Goal: Obtain resource: Obtain resource

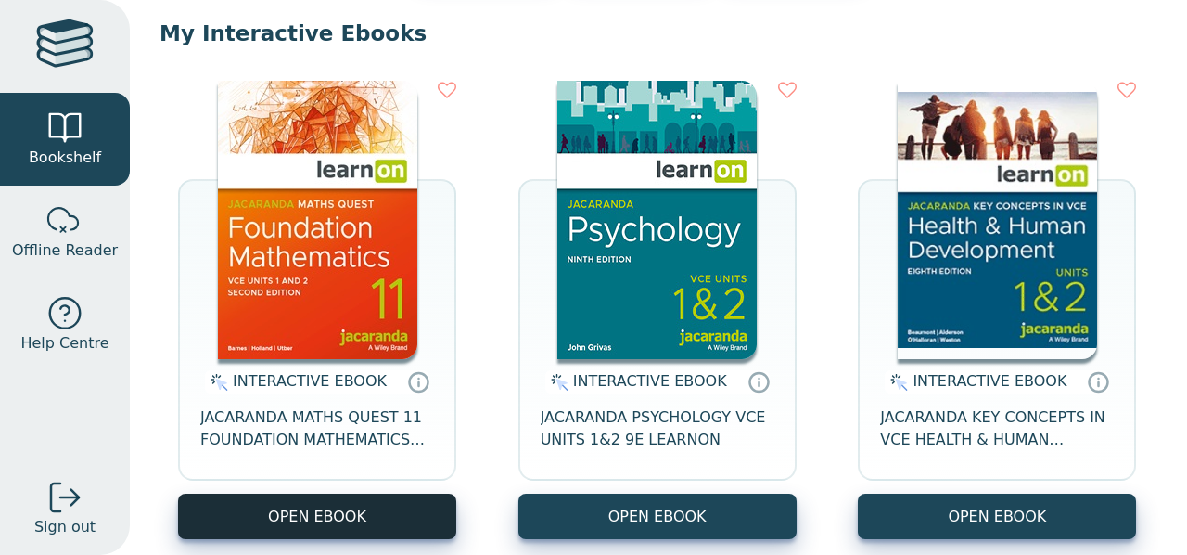
scroll to position [174, 0]
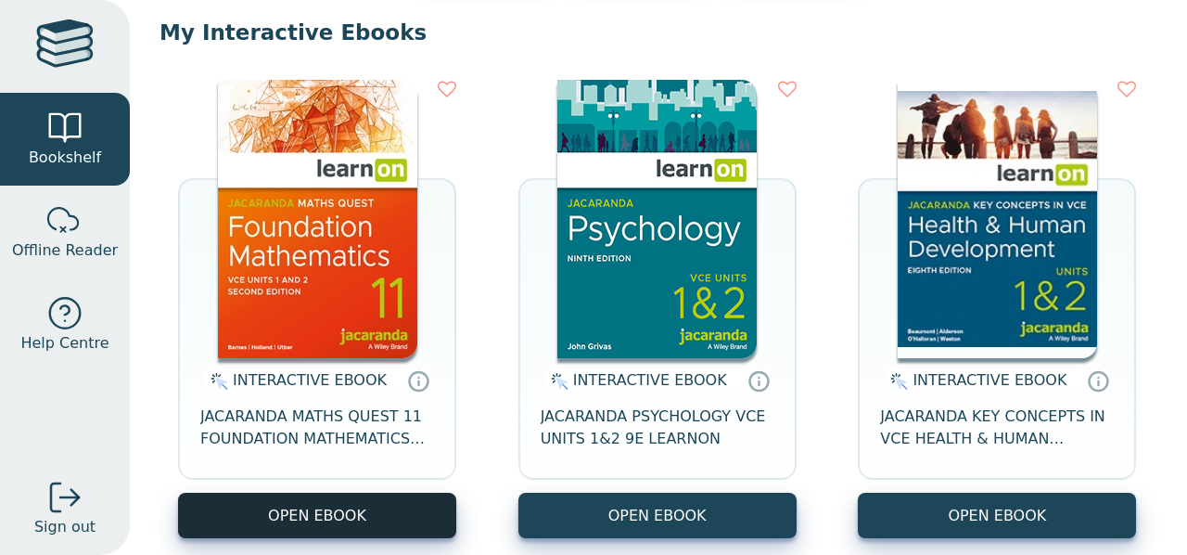
click at [355, 504] on button "OPEN EBOOK" at bounding box center [317, 515] width 278 height 45
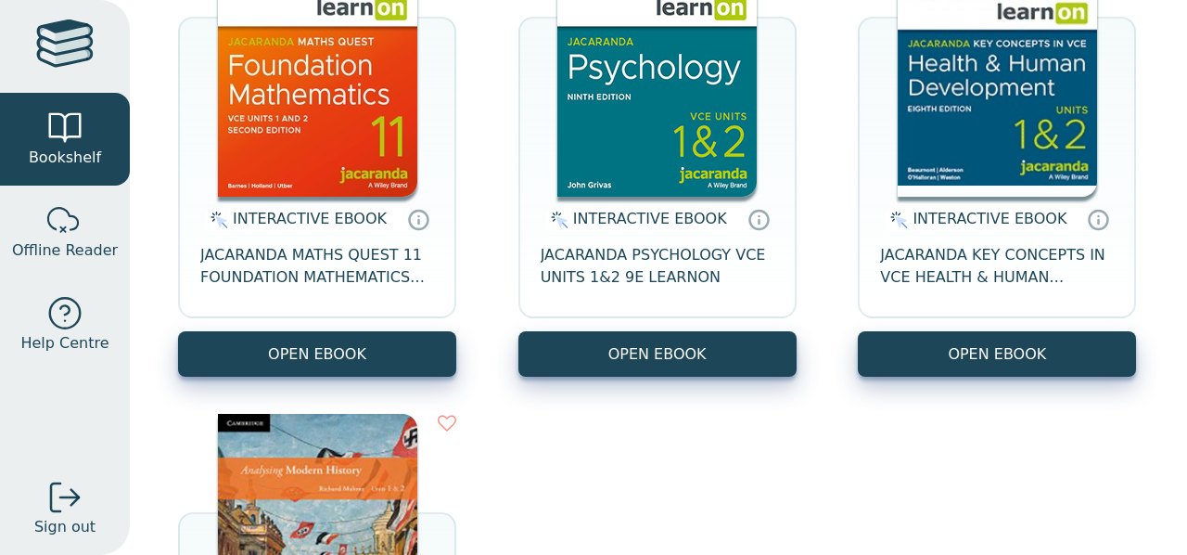
scroll to position [346, 0]
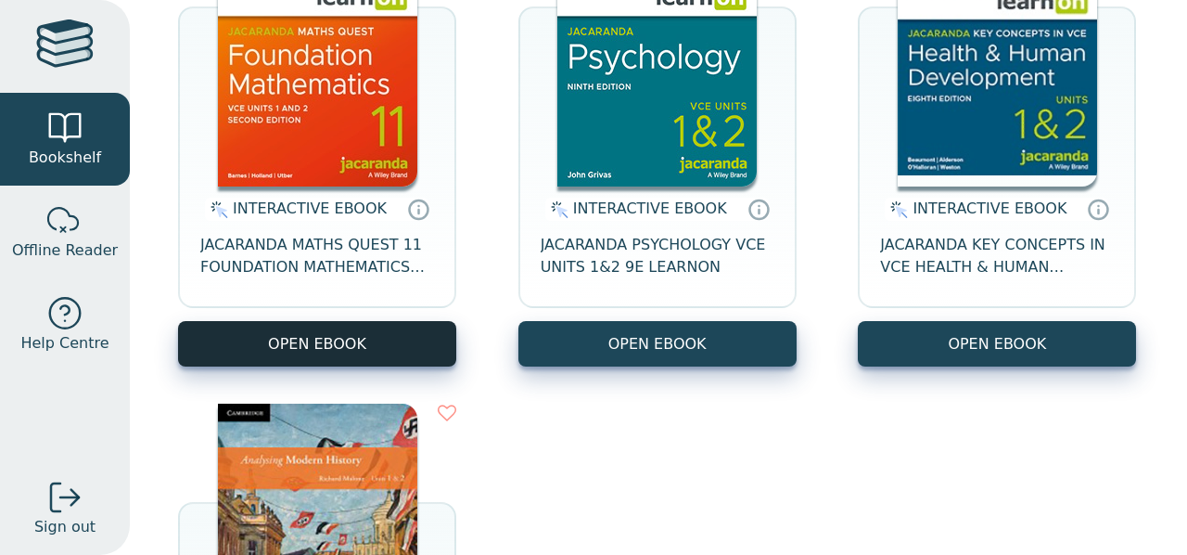
click at [393, 343] on button "OPEN EBOOK" at bounding box center [317, 343] width 278 height 45
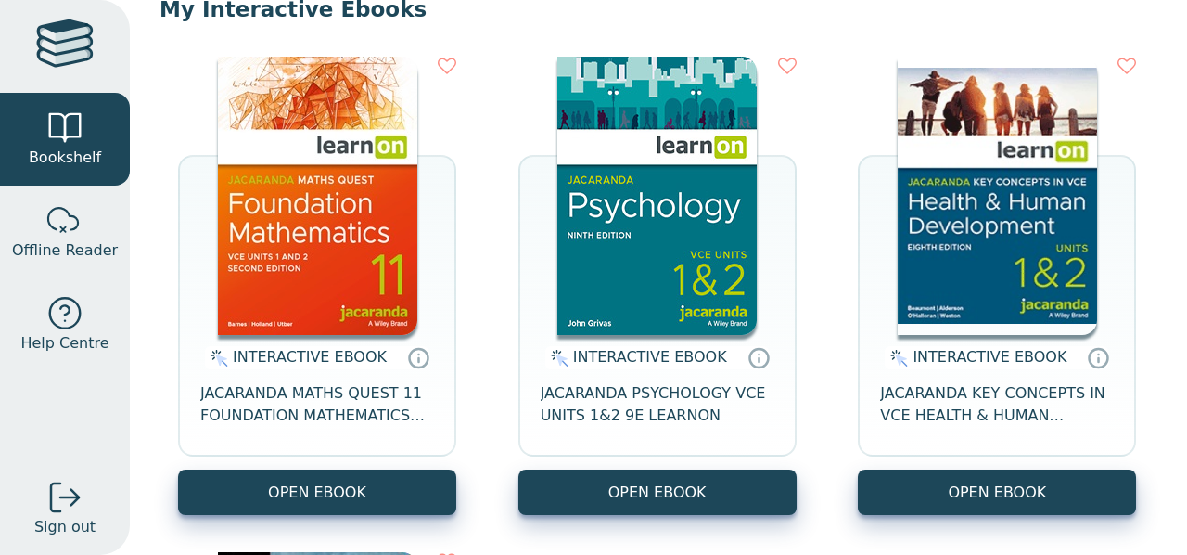
scroll to position [199, 0]
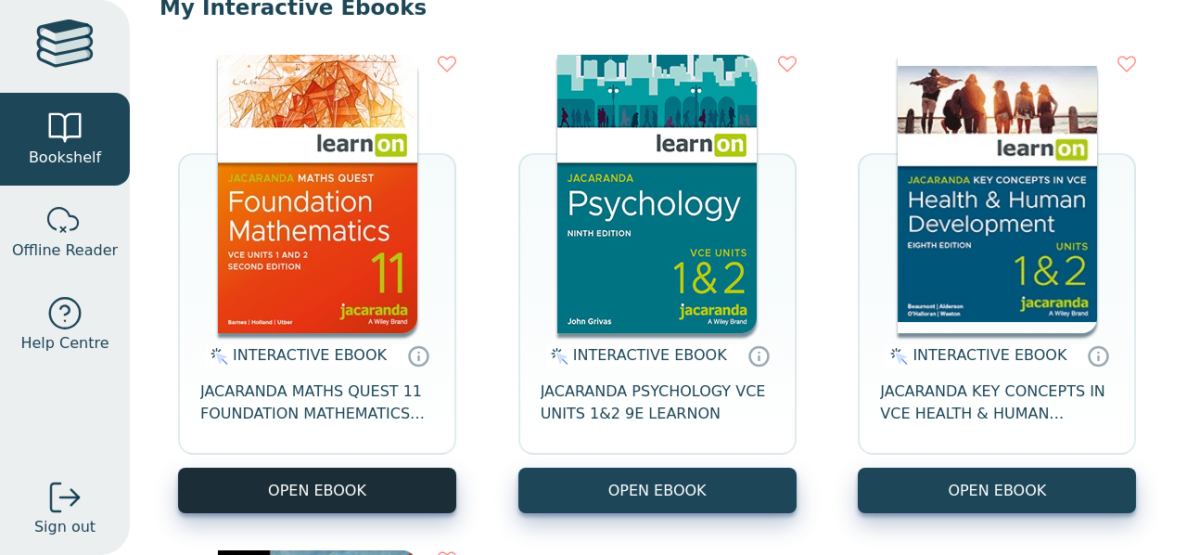
click at [405, 472] on button "OPEN EBOOK" at bounding box center [317, 490] width 278 height 45
